Goal: Information Seeking & Learning: Learn about a topic

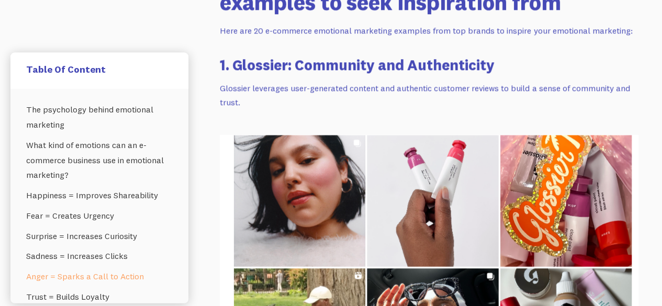
click at [81, 271] on link "Anger = Sparks a Call to Action" at bounding box center [99, 276] width 146 height 20
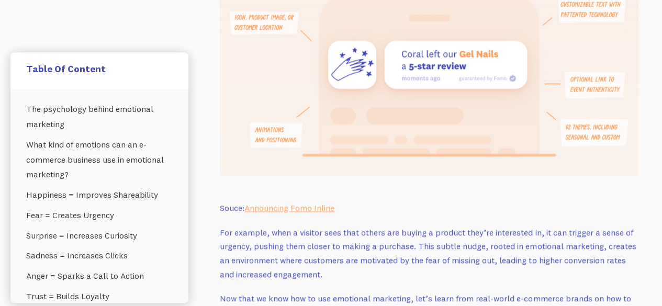
scroll to position [4756, 0]
click at [85, 276] on link "Anger = Sparks a Call to Action" at bounding box center [99, 276] width 146 height 20
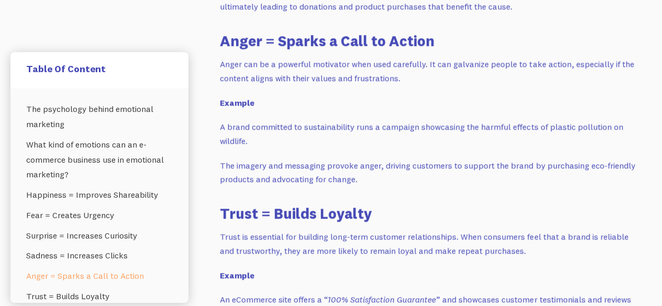
scroll to position [1633, 0]
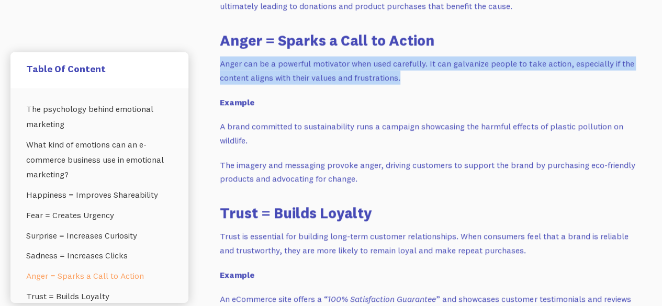
drag, startPoint x: 214, startPoint y: 56, endPoint x: 417, endPoint y: 74, distance: 203.7
copy p "Anger can be a powerful motivator when used carefully. It can galvanize people …"
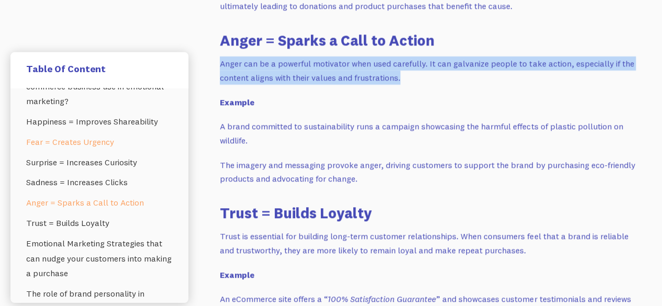
scroll to position [74, 0]
click at [98, 184] on link "Sadness = Increases Clicks" at bounding box center [99, 182] width 146 height 20
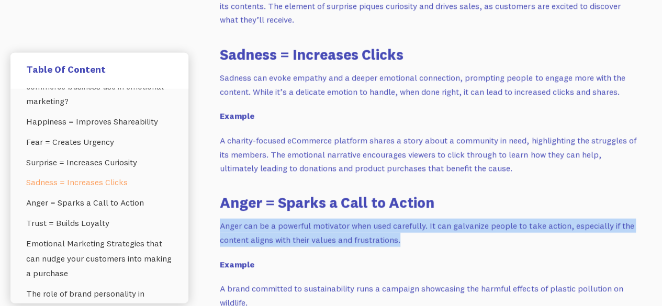
scroll to position [1467, 0]
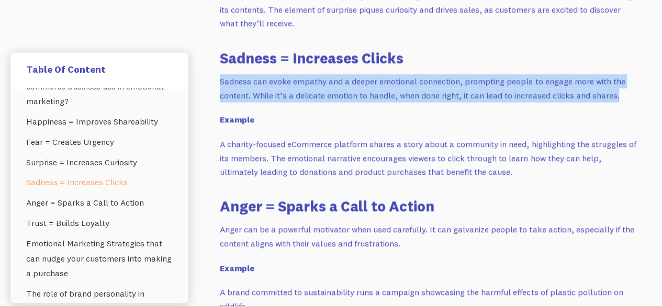
drag, startPoint x: 219, startPoint y: 74, endPoint x: 623, endPoint y: 87, distance: 404.4
copy p "Sadness can evoke empathy and a deeper emotional connection, prompting people t…"
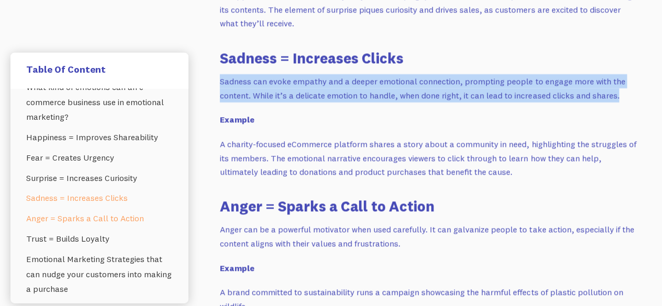
scroll to position [57, 0]
click at [94, 158] on link "Fear = Creates Urgency" at bounding box center [99, 158] width 146 height 20
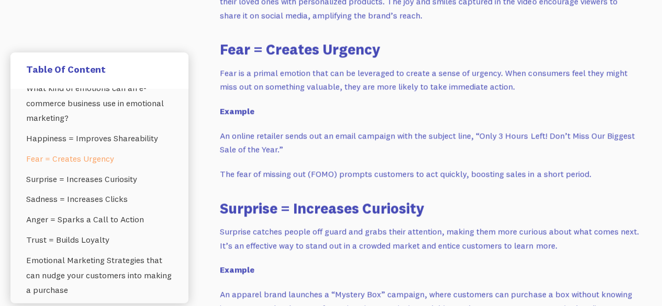
scroll to position [1168, 0]
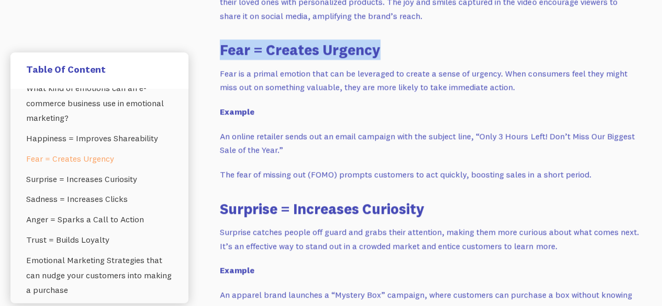
drag, startPoint x: 217, startPoint y: 48, endPoint x: 386, endPoint y: 50, distance: 169.5
copy h3 "Fear = Creates Urgency"
